Goal: Submit feedback/report problem

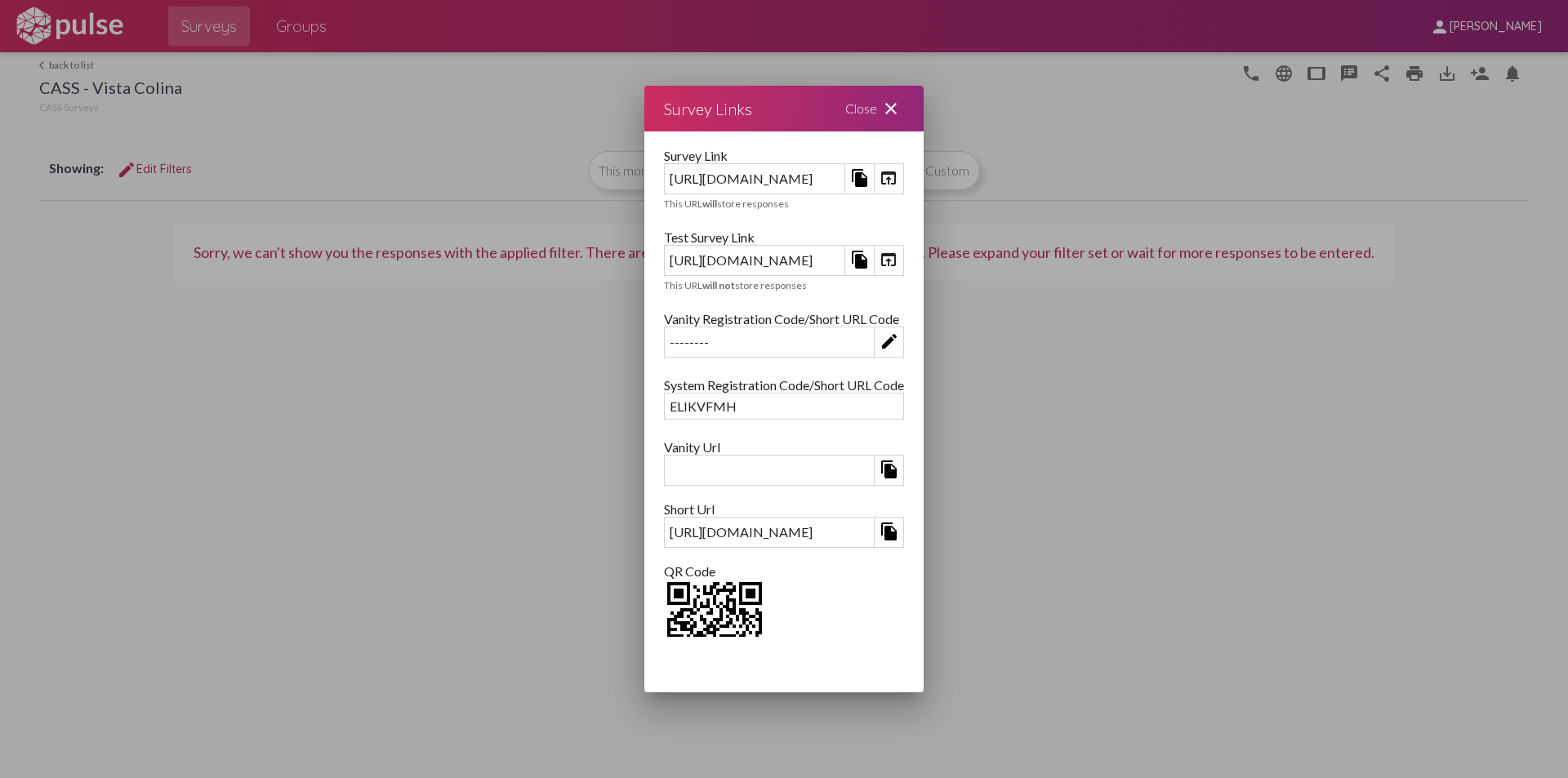
drag, startPoint x: 1041, startPoint y: 106, endPoint x: 967, endPoint y: 106, distance: 74.0
click at [923, 106] on div "Close close" at bounding box center [875, 108] width 98 height 46
